Goal: Task Accomplishment & Management: Manage account settings

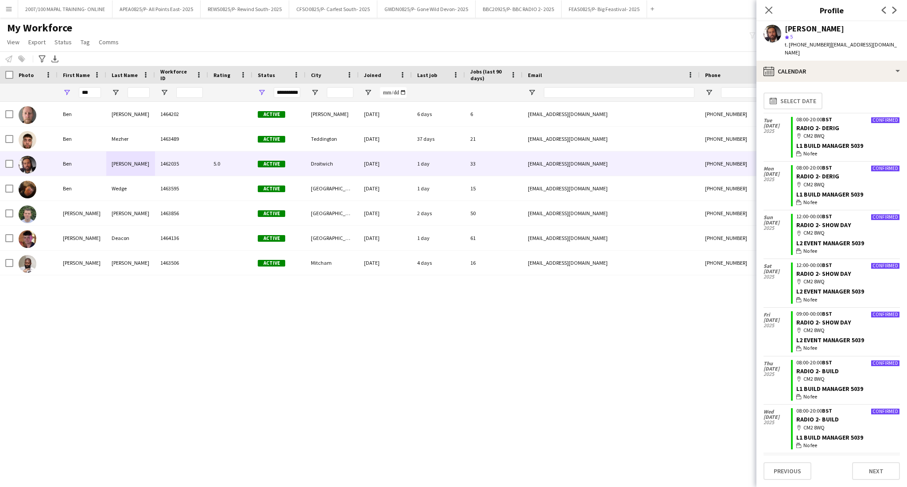
scroll to position [413, 0]
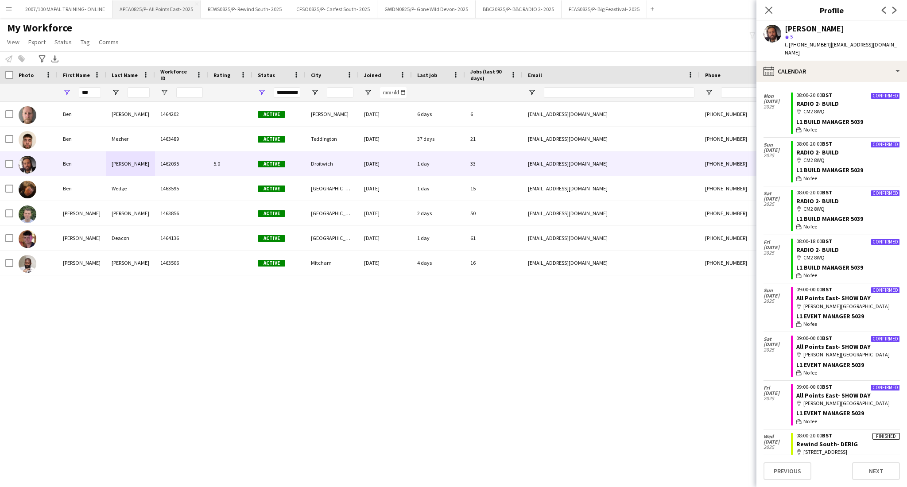
click at [155, 11] on button "APEA0825/P- All Points East- 2025 Close" at bounding box center [157, 8] width 88 height 17
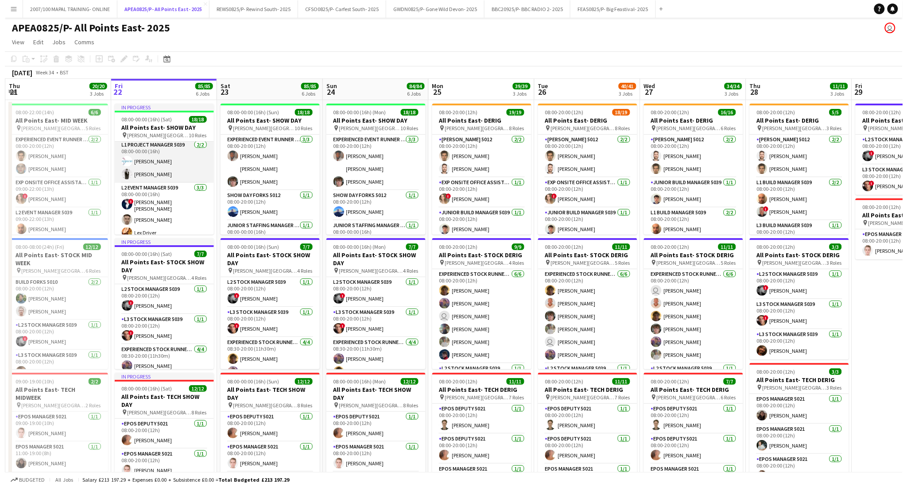
scroll to position [59, 0]
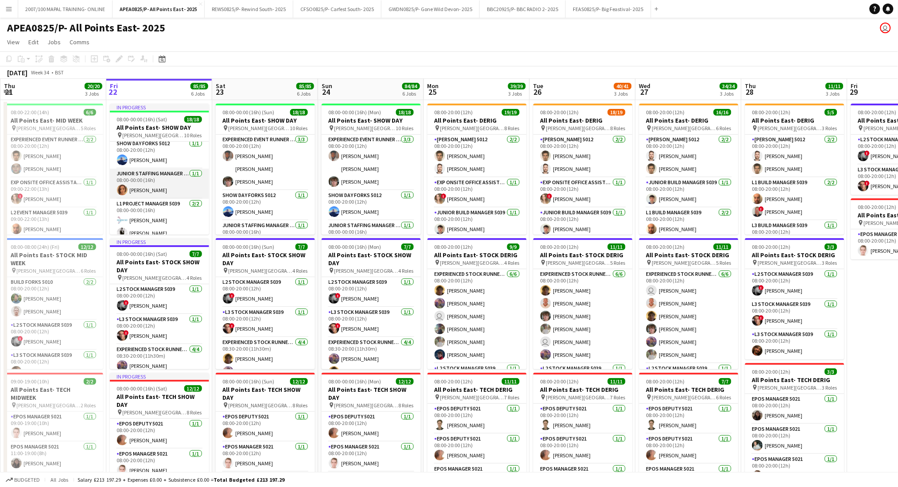
click at [167, 180] on app-card-role "Junior Staffing Manager 5039 [DATE] 08:00-00:00 (16h) [PERSON_NAME]" at bounding box center [159, 184] width 99 height 30
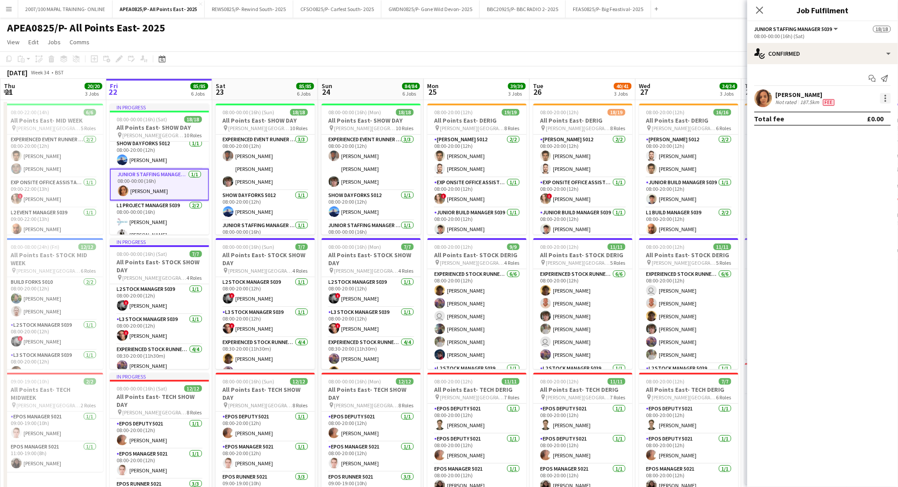
click at [884, 97] on div at bounding box center [885, 98] width 11 height 11
click at [863, 208] on button "Remove" at bounding box center [856, 199] width 69 height 21
click at [546, 51] on app-toolbar "Copy Paste Paste Ctrl+V Paste with crew Ctrl+Shift+V Paste linked Job [GEOGRAPH…" at bounding box center [449, 58] width 898 height 15
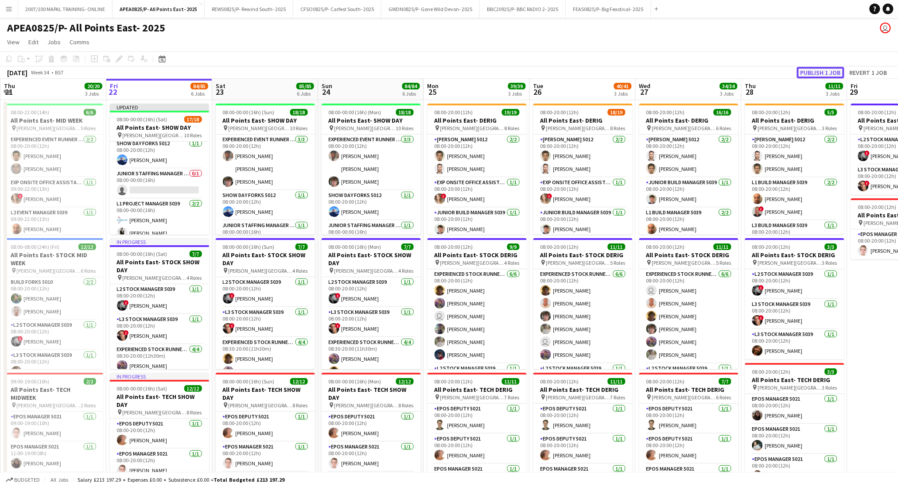
click at [812, 67] on button "Publish 1 job" at bounding box center [820, 73] width 47 height 12
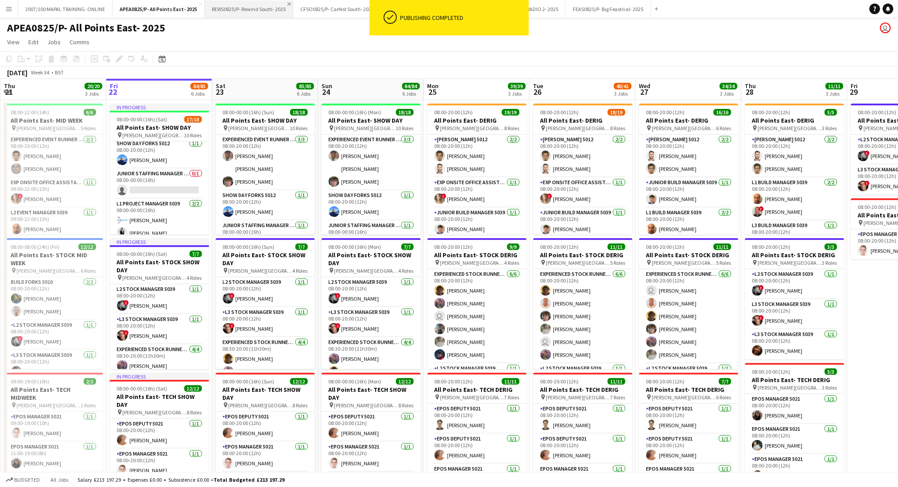
click at [288, 4] on app-icon "Close" at bounding box center [290, 4] width 4 height 4
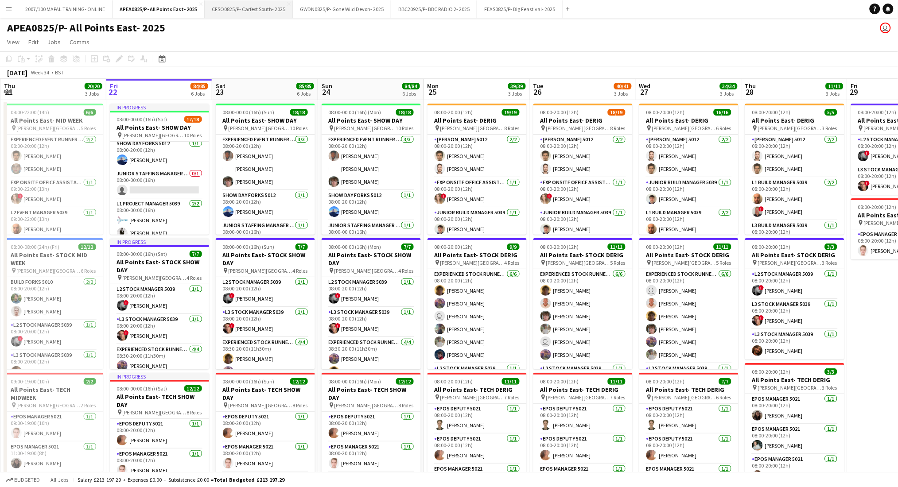
click at [250, 9] on button "CFSO0825/P- Carfest South- 2025 Close" at bounding box center [249, 8] width 88 height 17
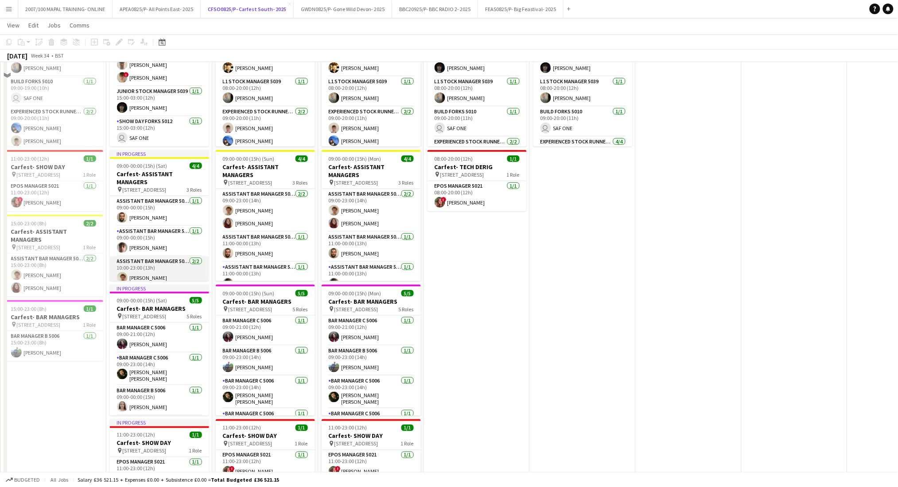
scroll to position [236, 0]
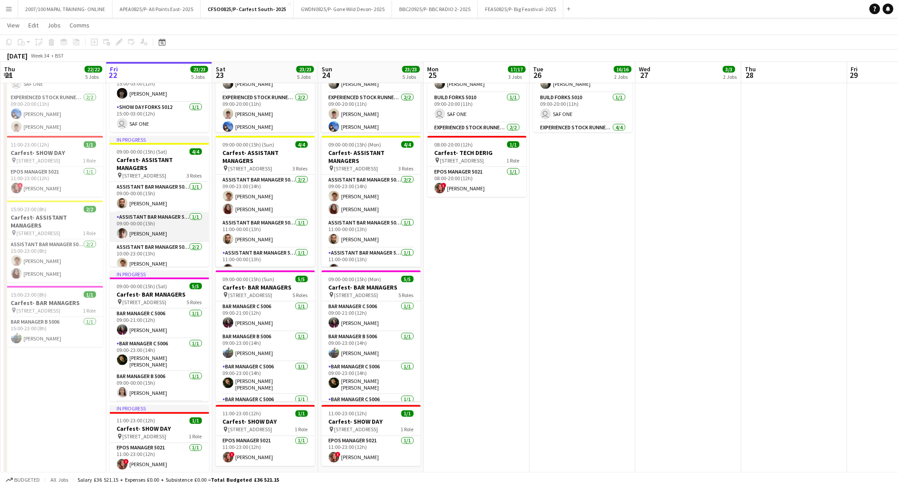
click at [158, 219] on app-card-role "Assistant Bar Manager 5006 [DATE] 09:00-00:00 (15h) [PERSON_NAME]" at bounding box center [159, 227] width 99 height 30
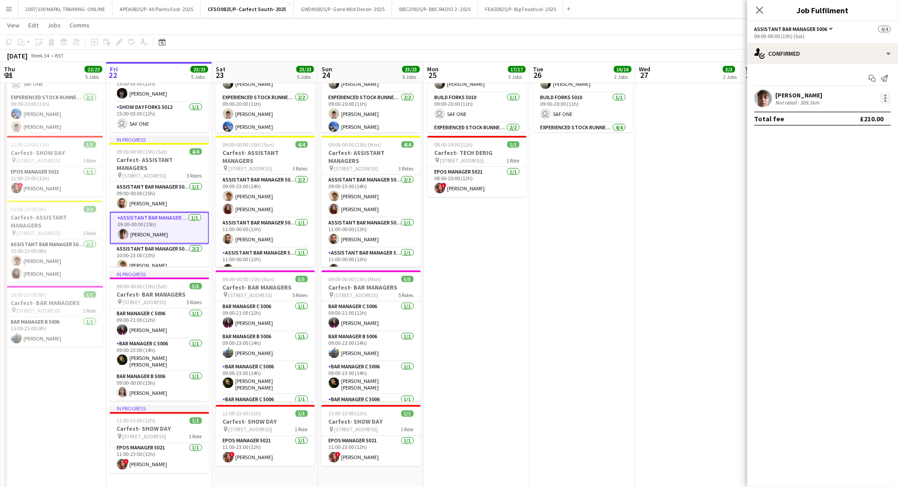
click at [885, 95] on div at bounding box center [886, 96] width 2 height 2
click at [869, 202] on span "Remove" at bounding box center [856, 200] width 55 height 8
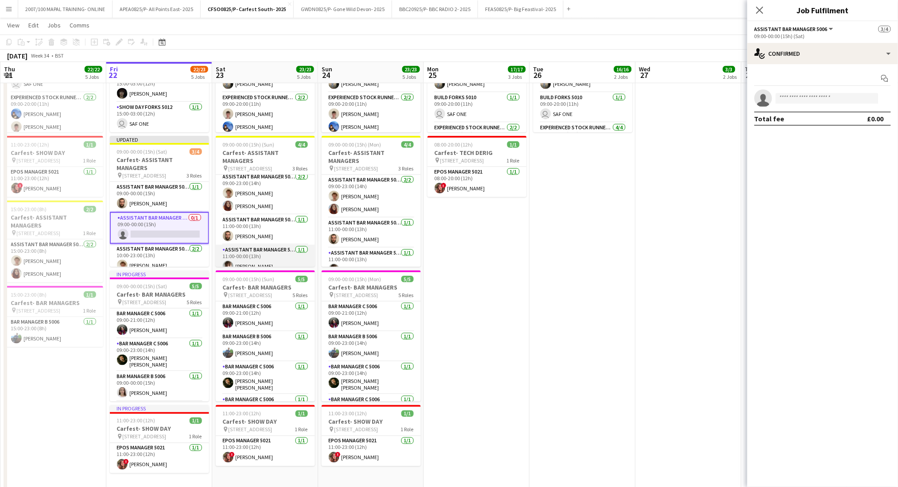
click at [263, 262] on app-card-role "Assistant Bar Manager 5006 [DATE] 11:00-00:00 (13h) [PERSON_NAME]" at bounding box center [265, 260] width 99 height 30
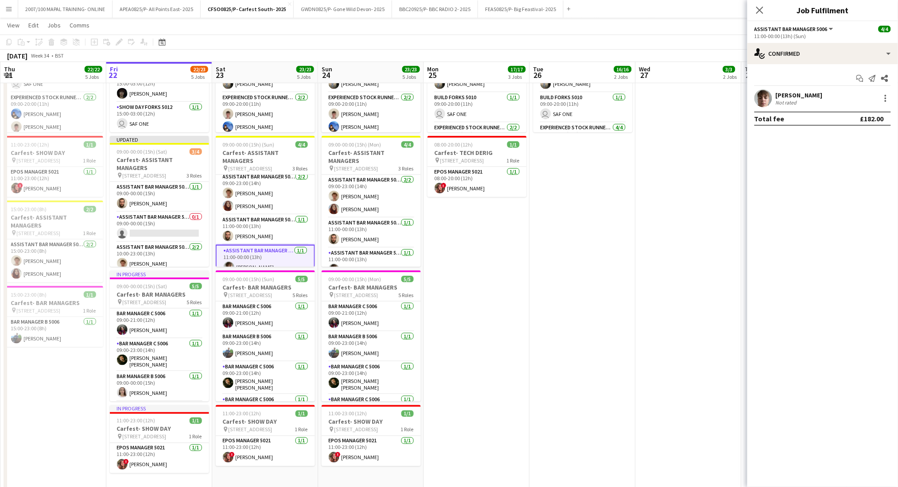
scroll to position [0, 212]
click at [888, 99] on div at bounding box center [885, 98] width 11 height 11
click at [864, 198] on span "Remove" at bounding box center [856, 200] width 55 height 8
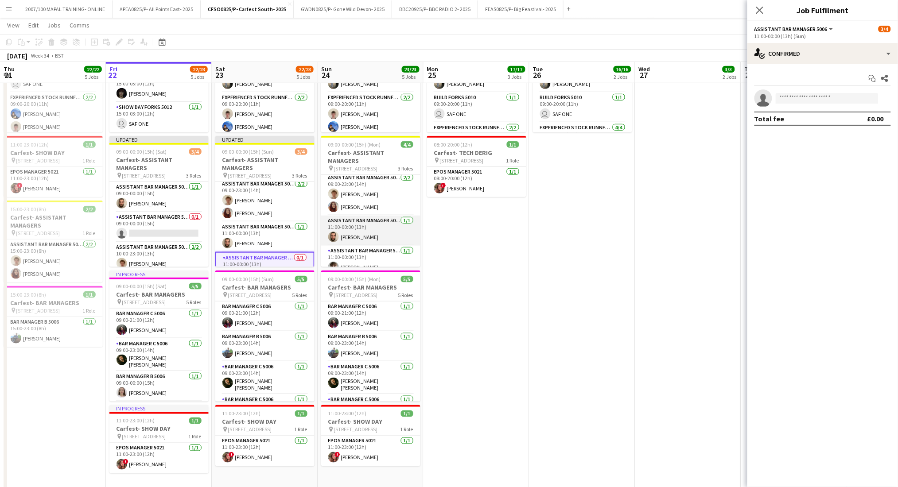
scroll to position [3, 0]
click at [369, 256] on app-card-role "Assistant Bar Manager 5006 [DATE] 11:00-00:00 (13h) [PERSON_NAME]" at bounding box center [370, 260] width 99 height 30
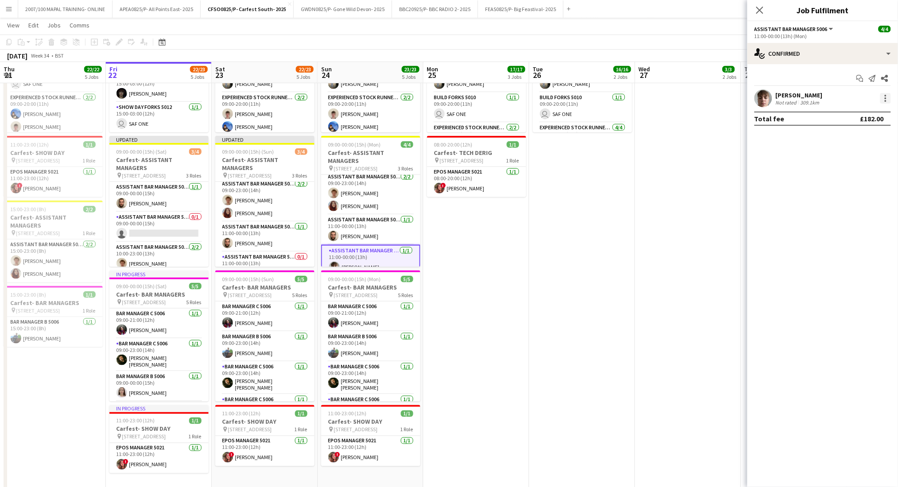
click at [883, 94] on div at bounding box center [885, 98] width 11 height 11
click at [851, 203] on span "Remove" at bounding box center [842, 200] width 27 height 8
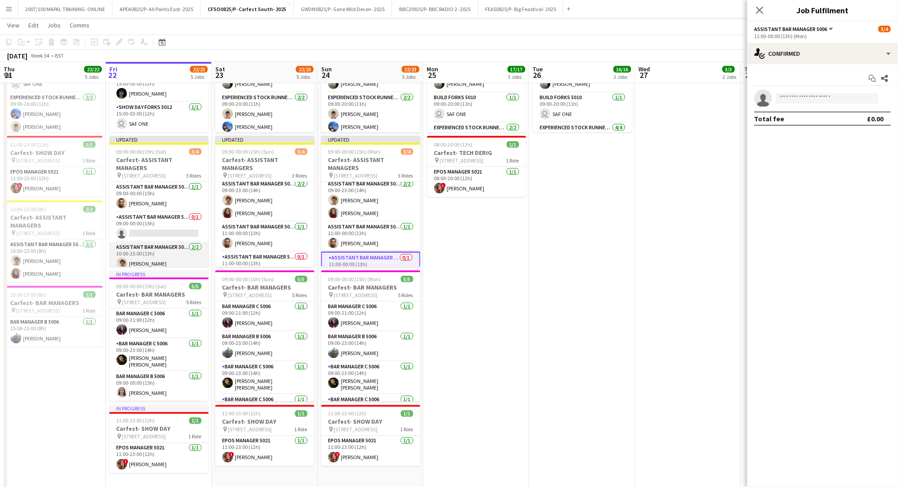
scroll to position [10, 0]
click at [490, 261] on app-date-cell "08:00-20:00 (12h) 9/9 Carfest- DERIG pin [STREET_ADDRESS] 5 Roles L1 Build Mana…" at bounding box center [477, 177] width 106 height 629
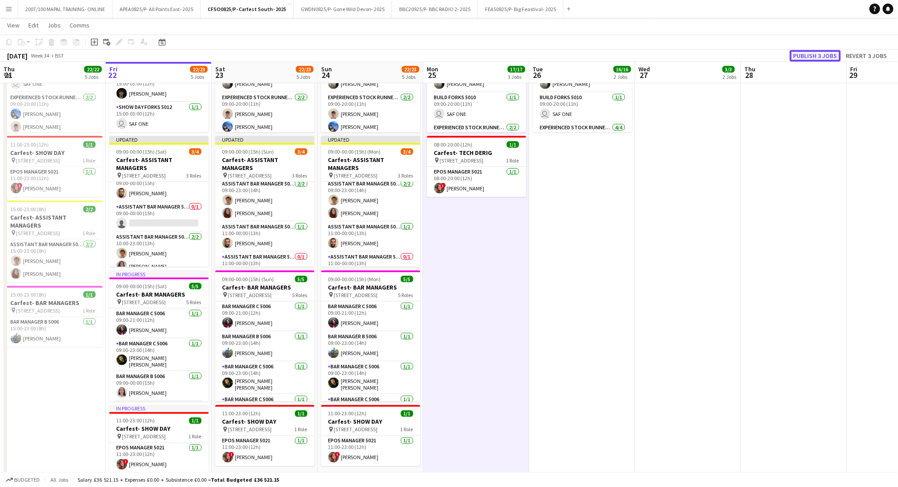
click at [822, 55] on button "Publish 3 jobs" at bounding box center [815, 56] width 51 height 12
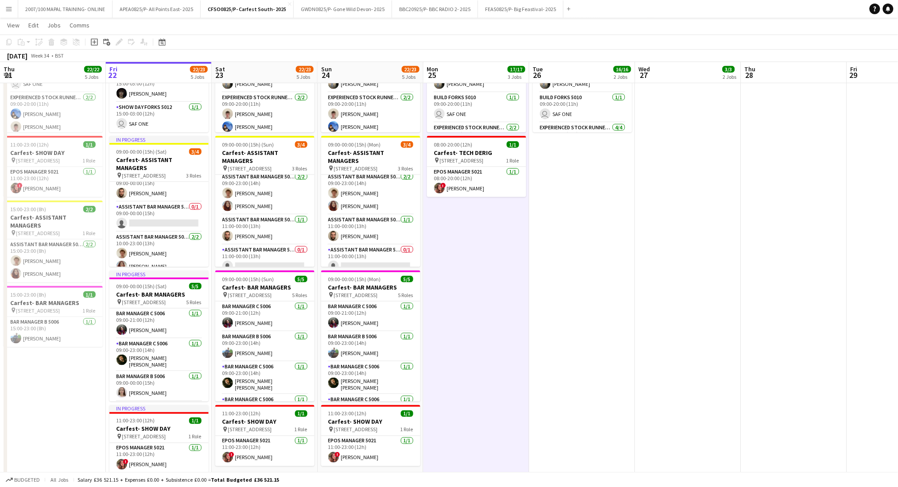
click at [12, 9] on app-icon "Menu" at bounding box center [8, 8] width 7 height 7
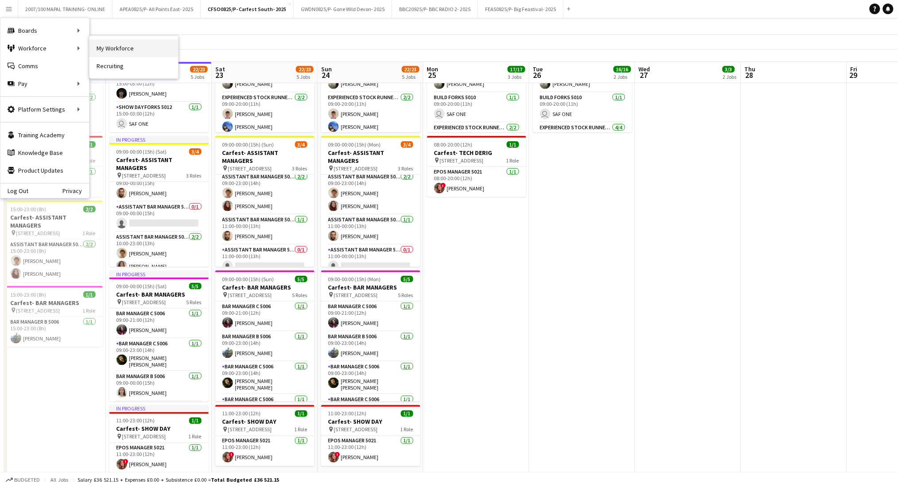
click at [101, 46] on link "My Workforce" at bounding box center [133, 48] width 89 height 18
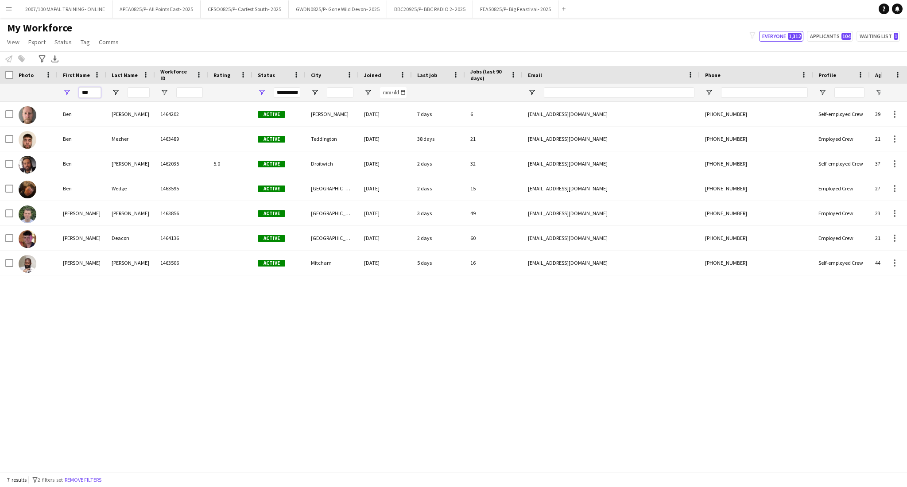
click at [84, 89] on input "***" at bounding box center [90, 92] width 22 height 11
type input "*"
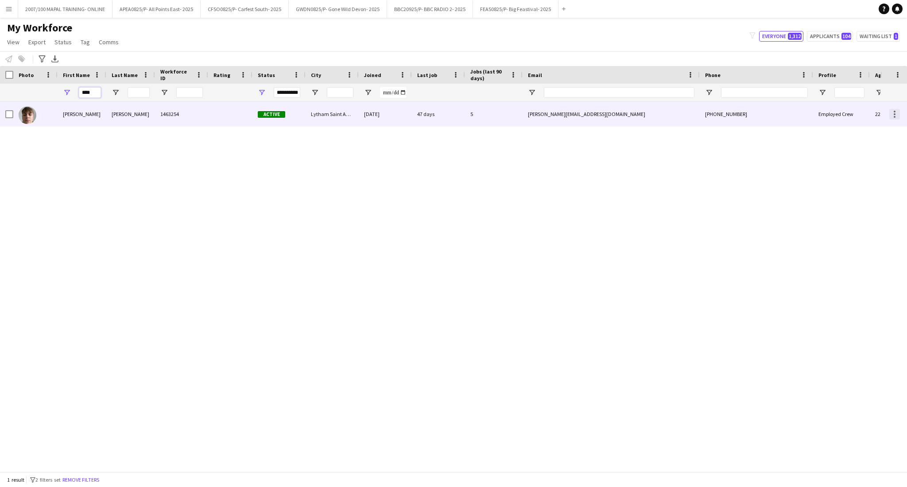
type input "****"
click at [891, 114] on div at bounding box center [895, 114] width 11 height 11
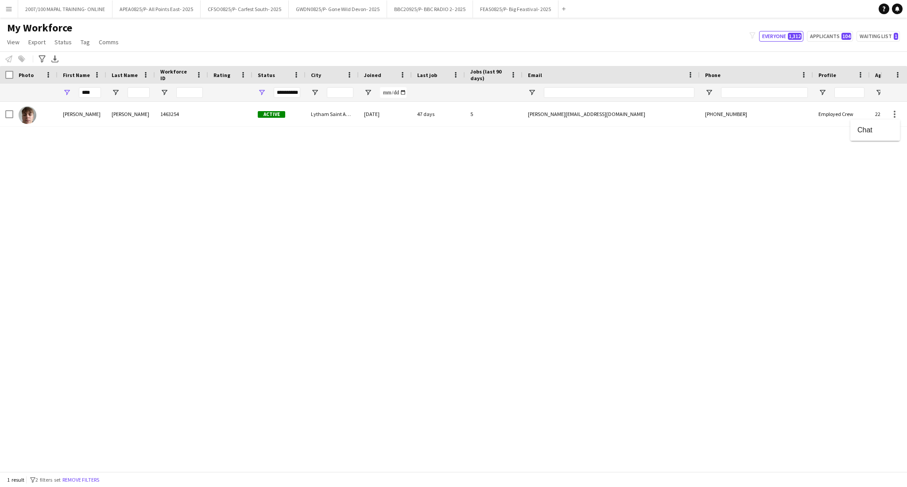
click at [698, 118] on div at bounding box center [453, 243] width 907 height 487
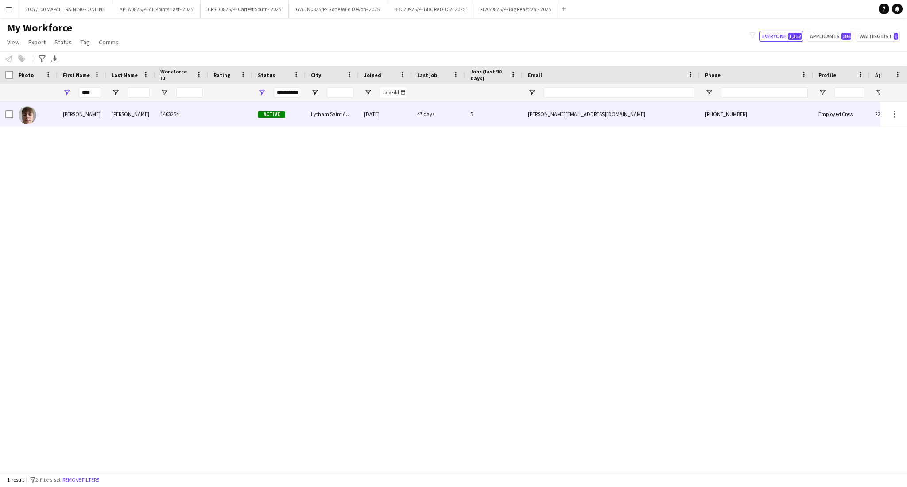
click at [590, 121] on div "[PERSON_NAME][EMAIL_ADDRESS][DOMAIN_NAME]" at bounding box center [611, 114] width 177 height 24
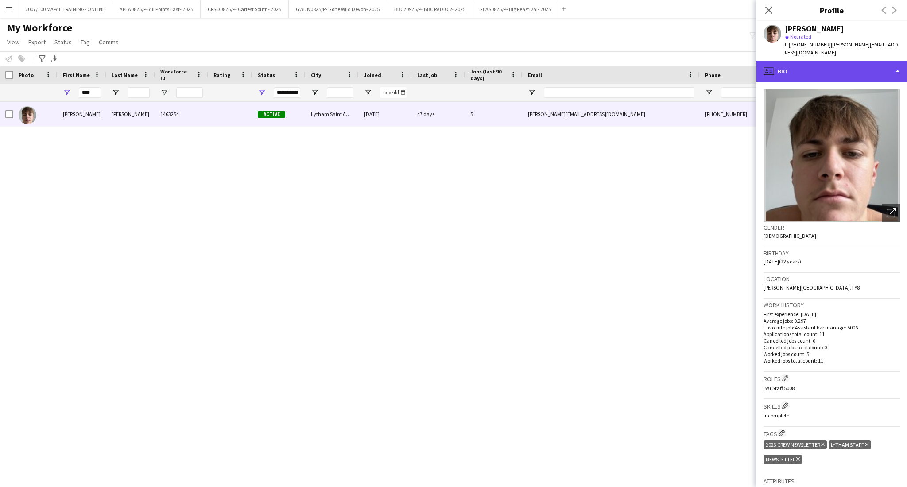
click at [861, 66] on div "profile Bio" at bounding box center [832, 71] width 151 height 21
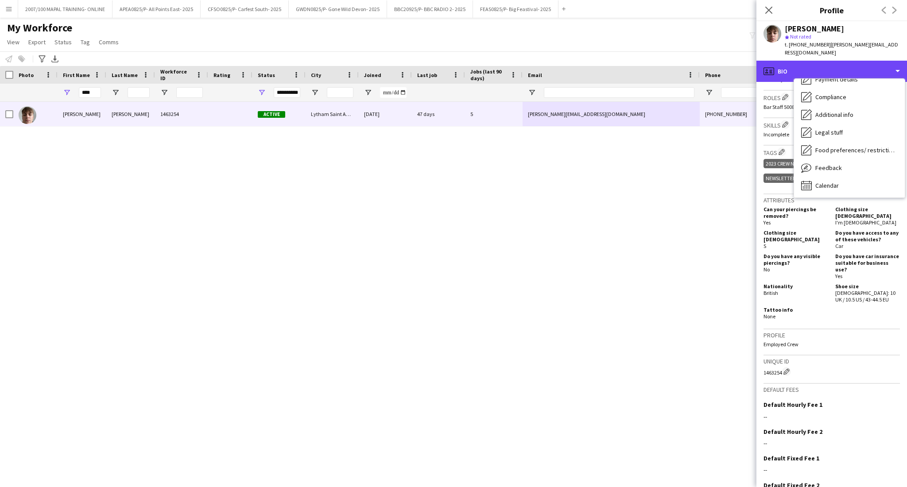
scroll to position [321, 0]
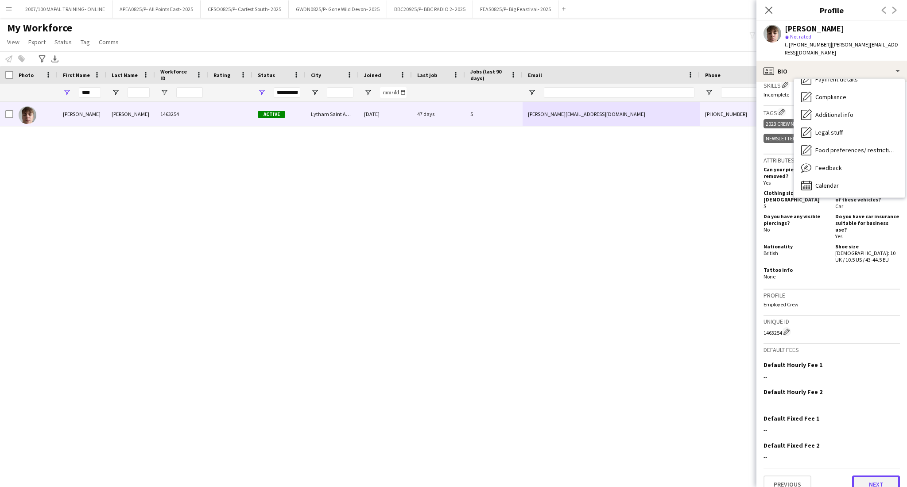
click at [863, 476] on button "Next" at bounding box center [876, 485] width 48 height 18
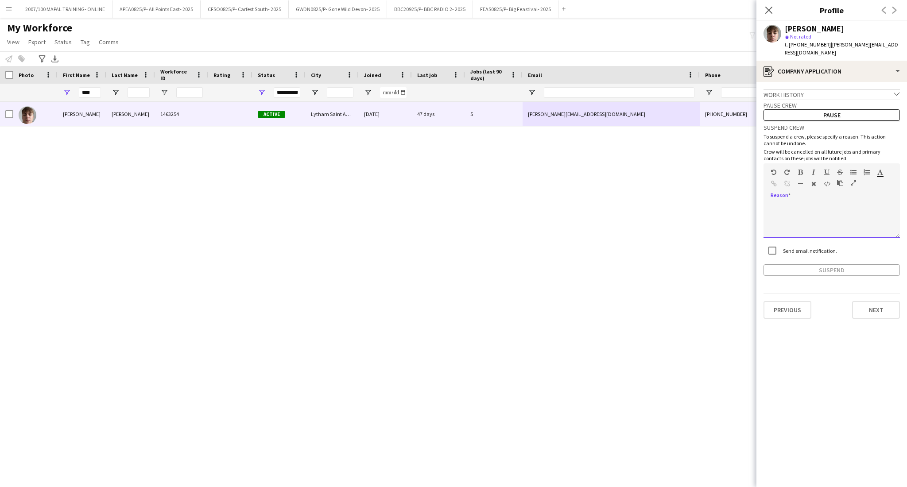
click at [794, 203] on div at bounding box center [832, 220] width 136 height 35
click at [832, 203] on div "**********" at bounding box center [832, 220] width 136 height 35
click at [844, 264] on button "Suspend" at bounding box center [832, 270] width 136 height 12
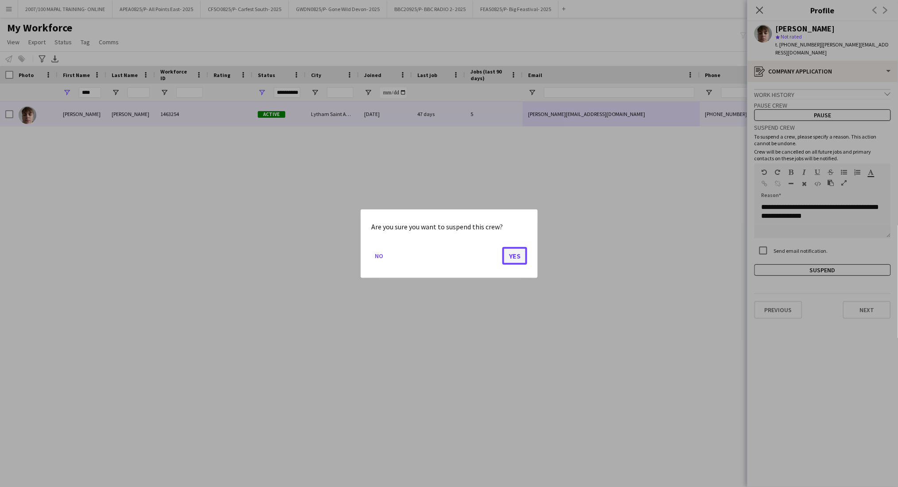
click at [502, 256] on button "Yes" at bounding box center [514, 256] width 25 height 18
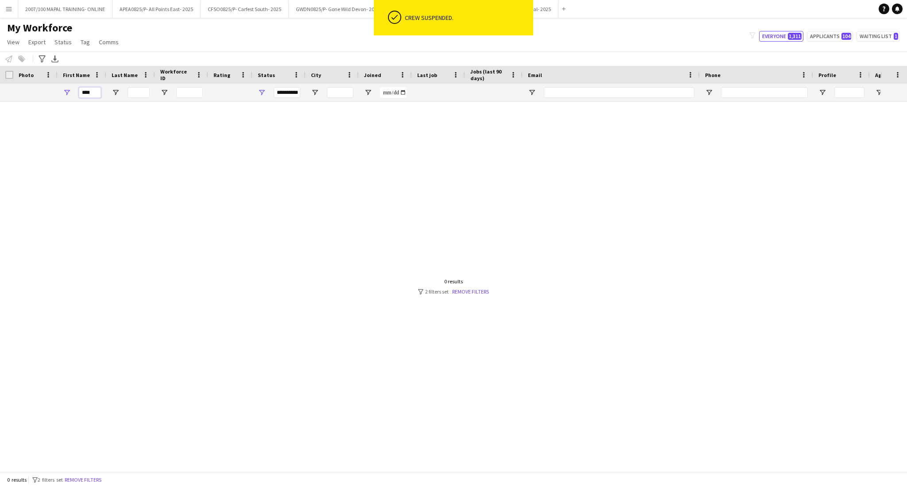
click at [82, 94] on input "****" at bounding box center [90, 92] width 22 height 11
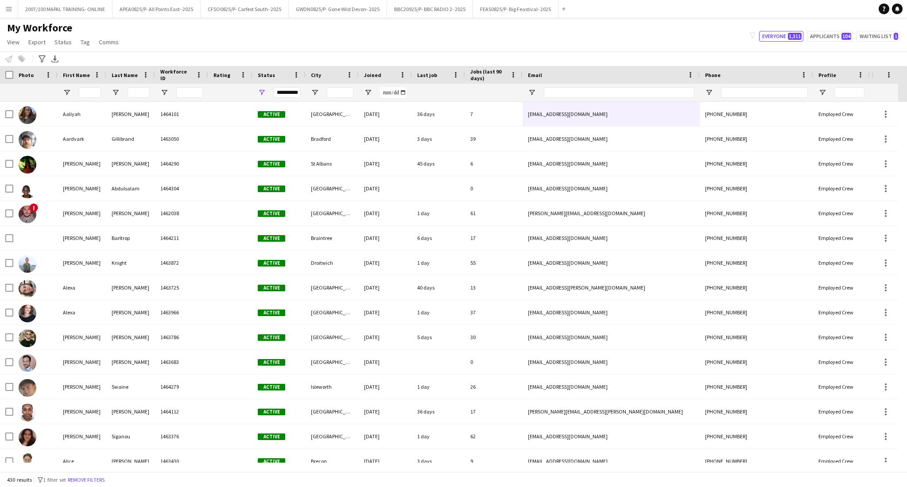
click at [287, 91] on div "**********" at bounding box center [287, 92] width 27 height 11
click at [276, 156] on div "Active" at bounding box center [307, 157] width 70 height 7
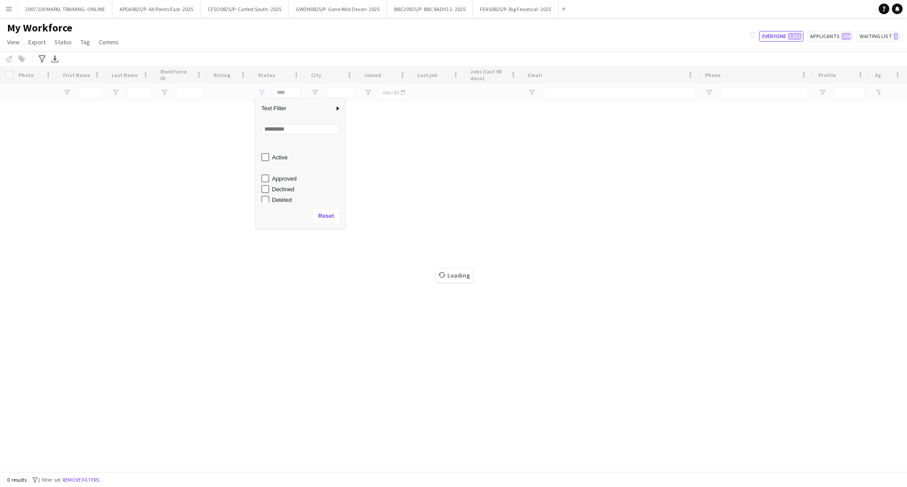
scroll to position [55, 0]
click at [284, 185] on div "Suspended" at bounding box center [307, 187] width 70 height 7
type input "**********"
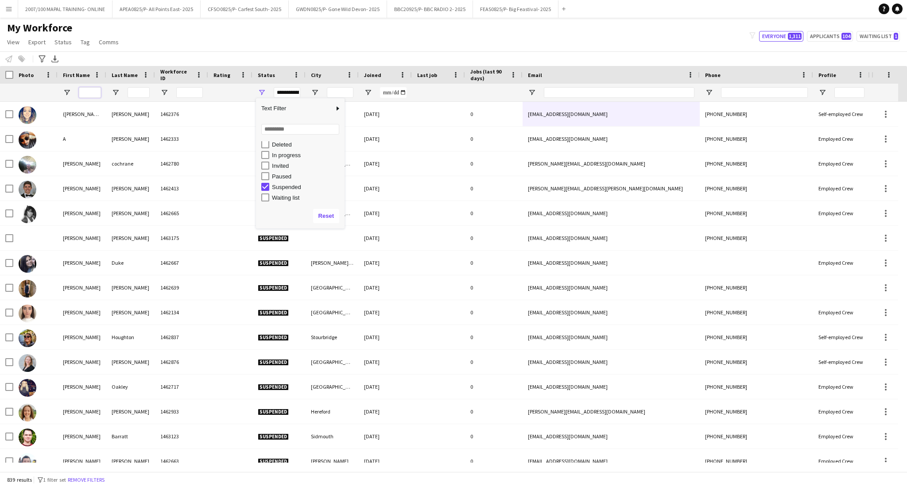
click at [93, 96] on input "First Name Filter Input" at bounding box center [90, 92] width 22 height 11
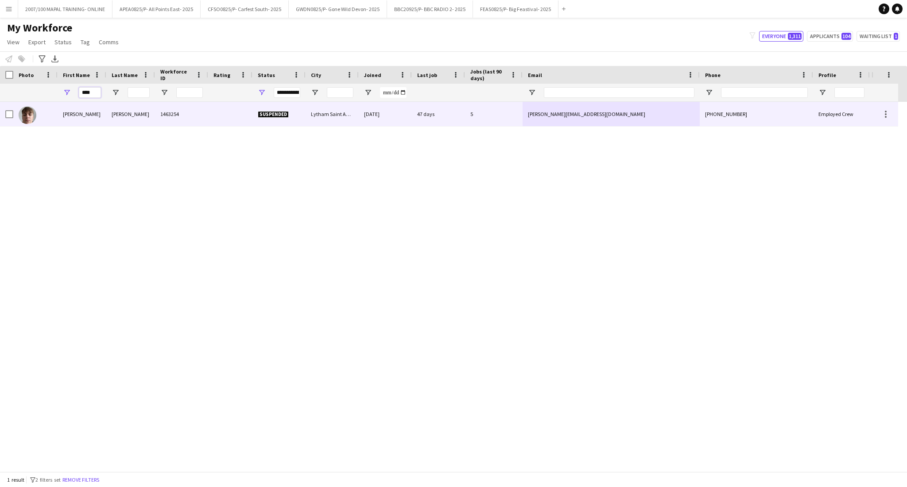
type input "****"
click at [118, 121] on div "[PERSON_NAME]" at bounding box center [130, 114] width 49 height 24
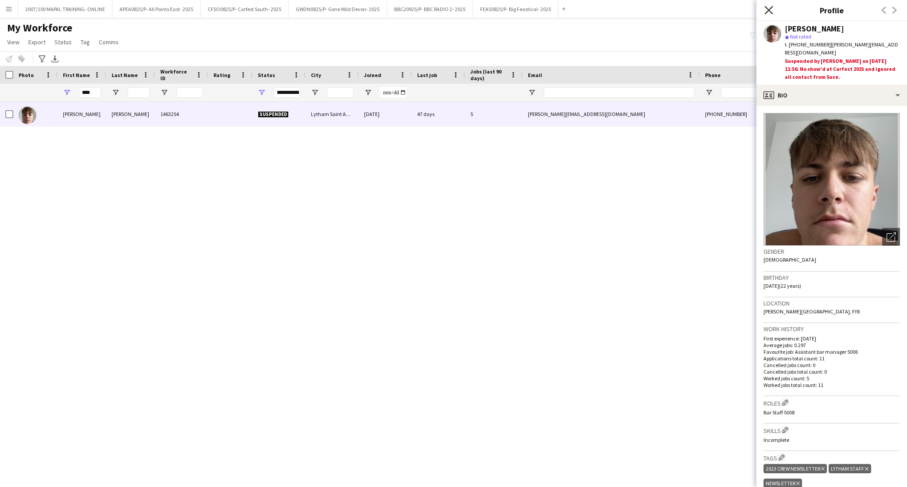
click at [771, 11] on icon "Close pop-in" at bounding box center [769, 10] width 8 height 8
